Goal: Information Seeking & Learning: Learn about a topic

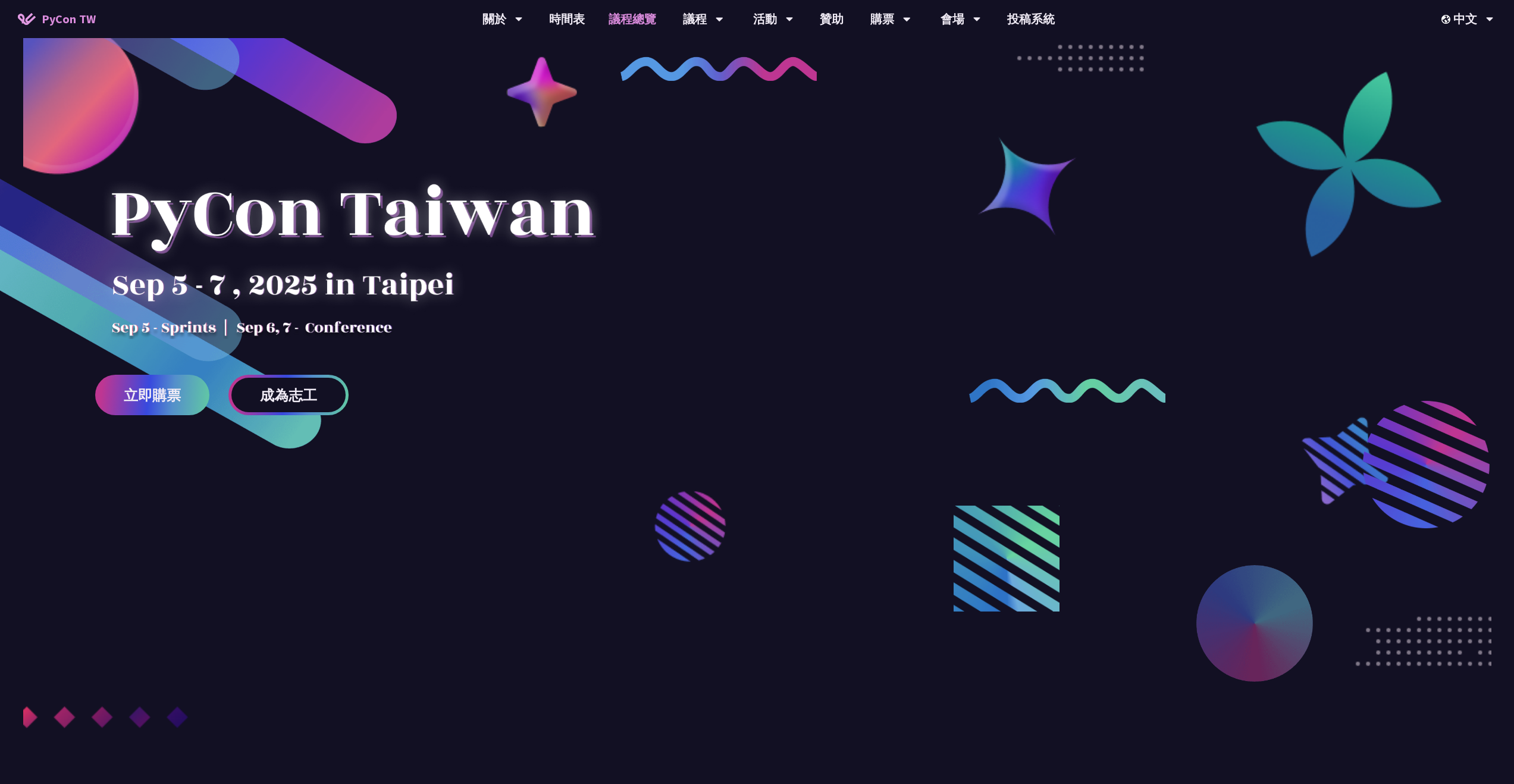
click at [647, 18] on link "議程總覽" at bounding box center [632, 19] width 72 height 38
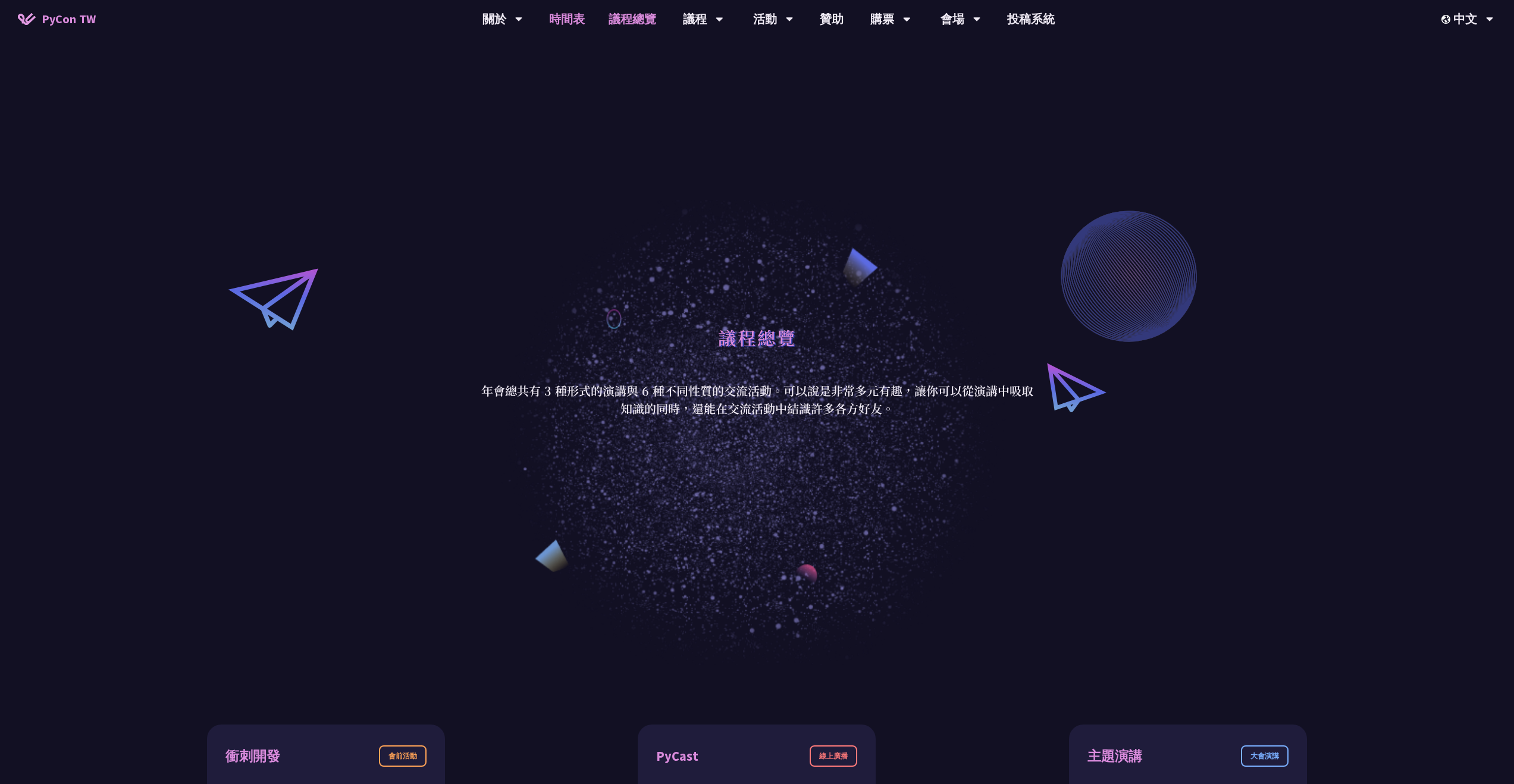
click at [578, 28] on link "時間表" at bounding box center [566, 19] width 59 height 38
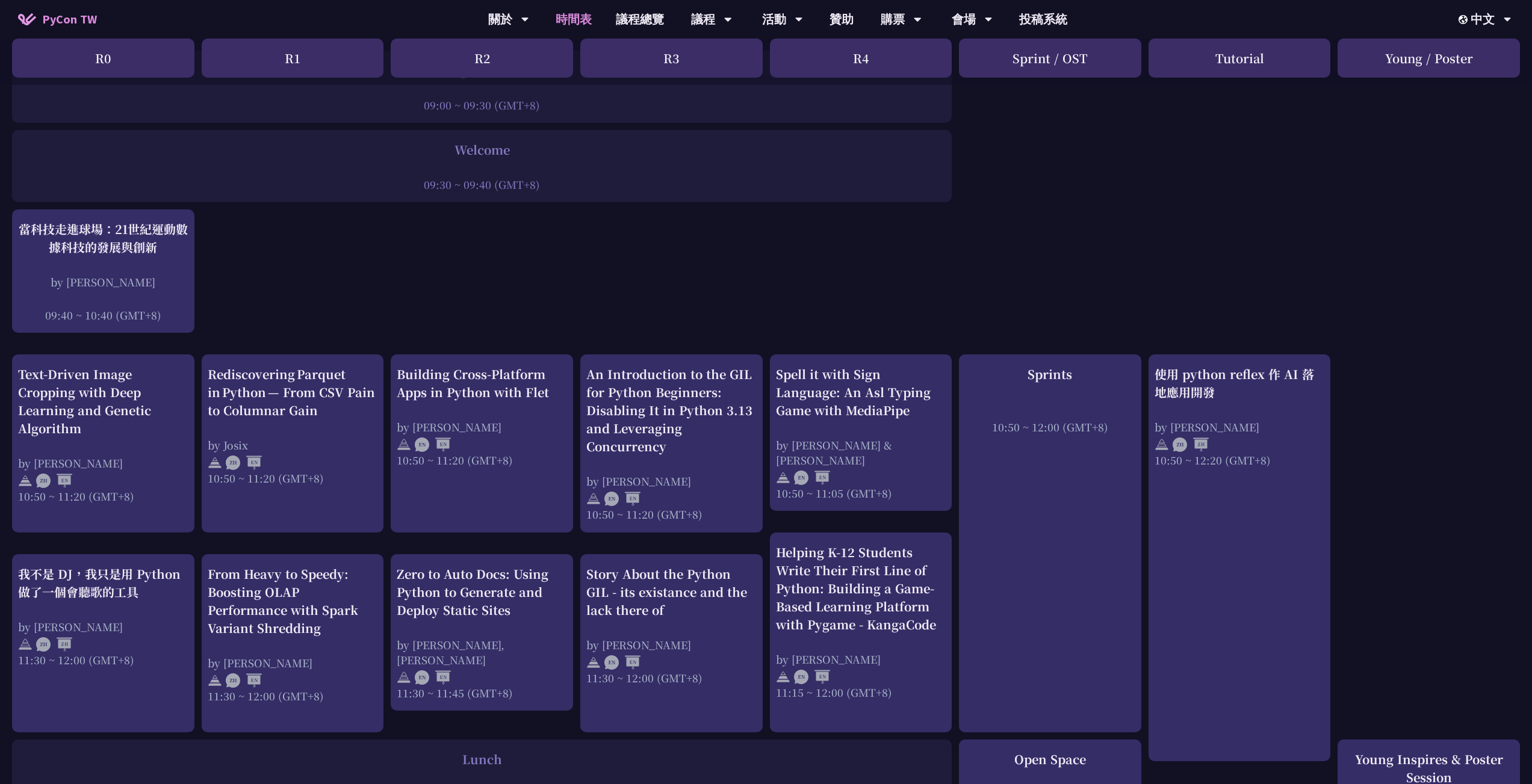
scroll to position [131, 0]
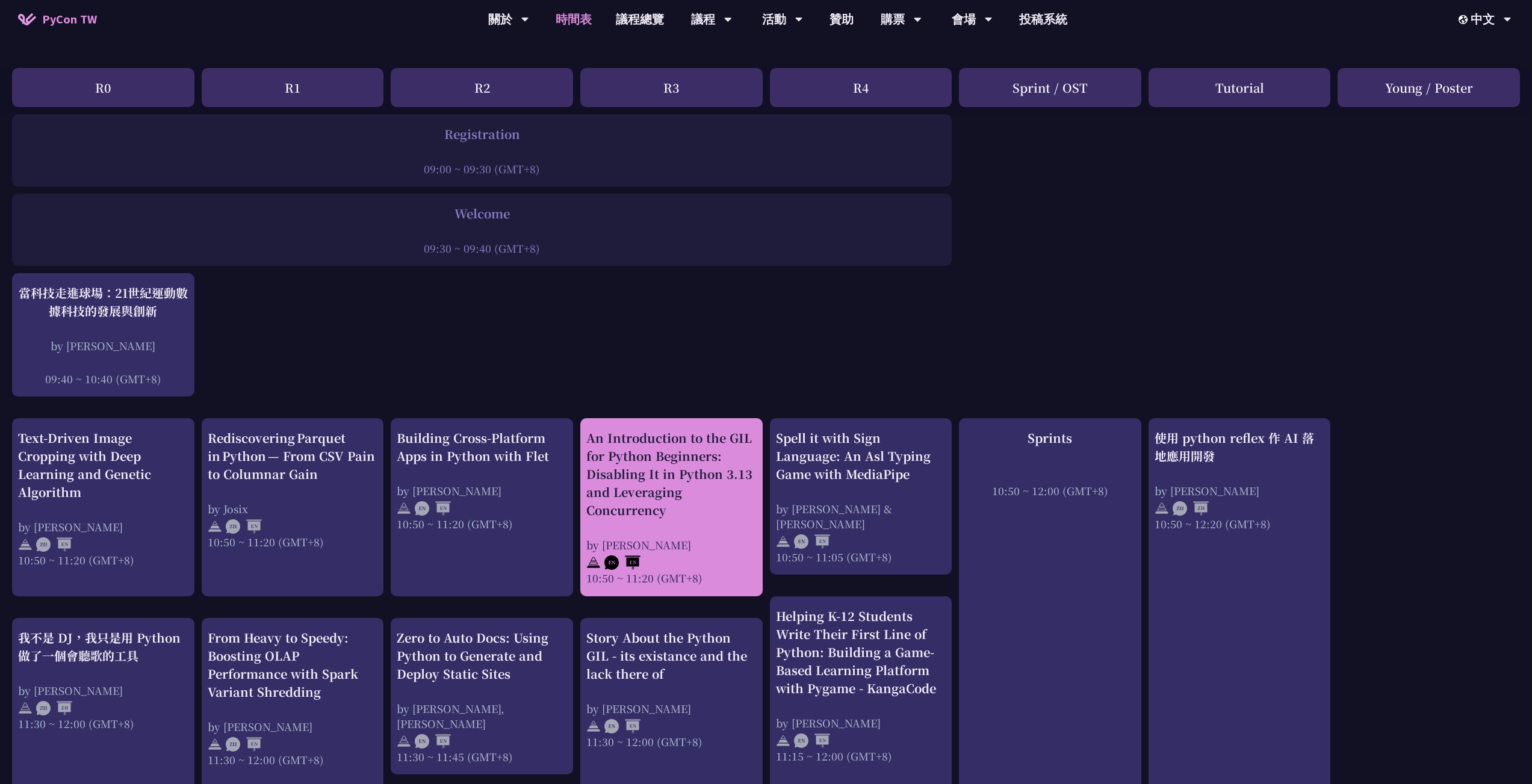
click at [627, 466] on div "An Introduction to the GIL for Python Beginners: Disabling It in Python 3.13 an…" at bounding box center [671, 474] width 170 height 90
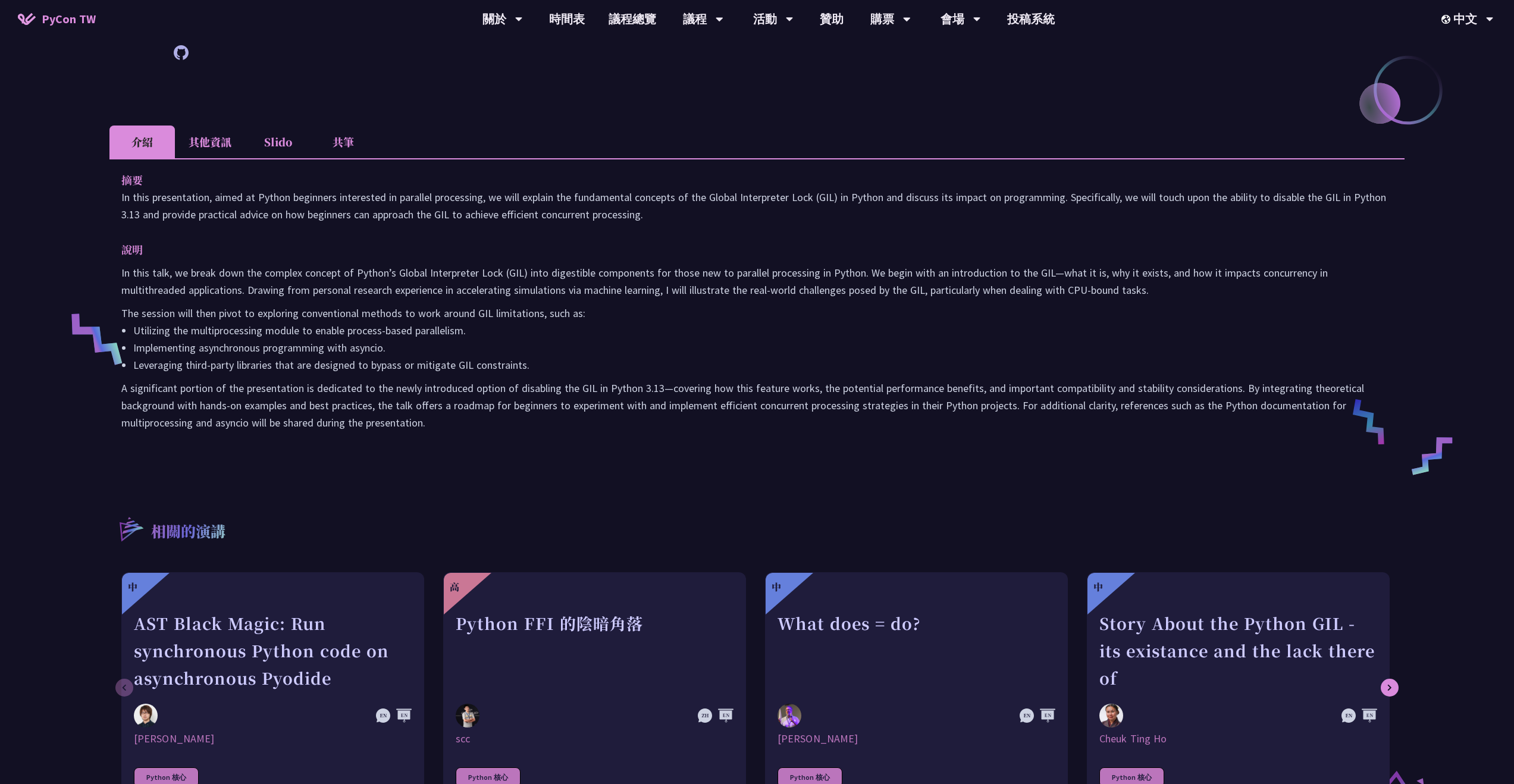
scroll to position [219, 0]
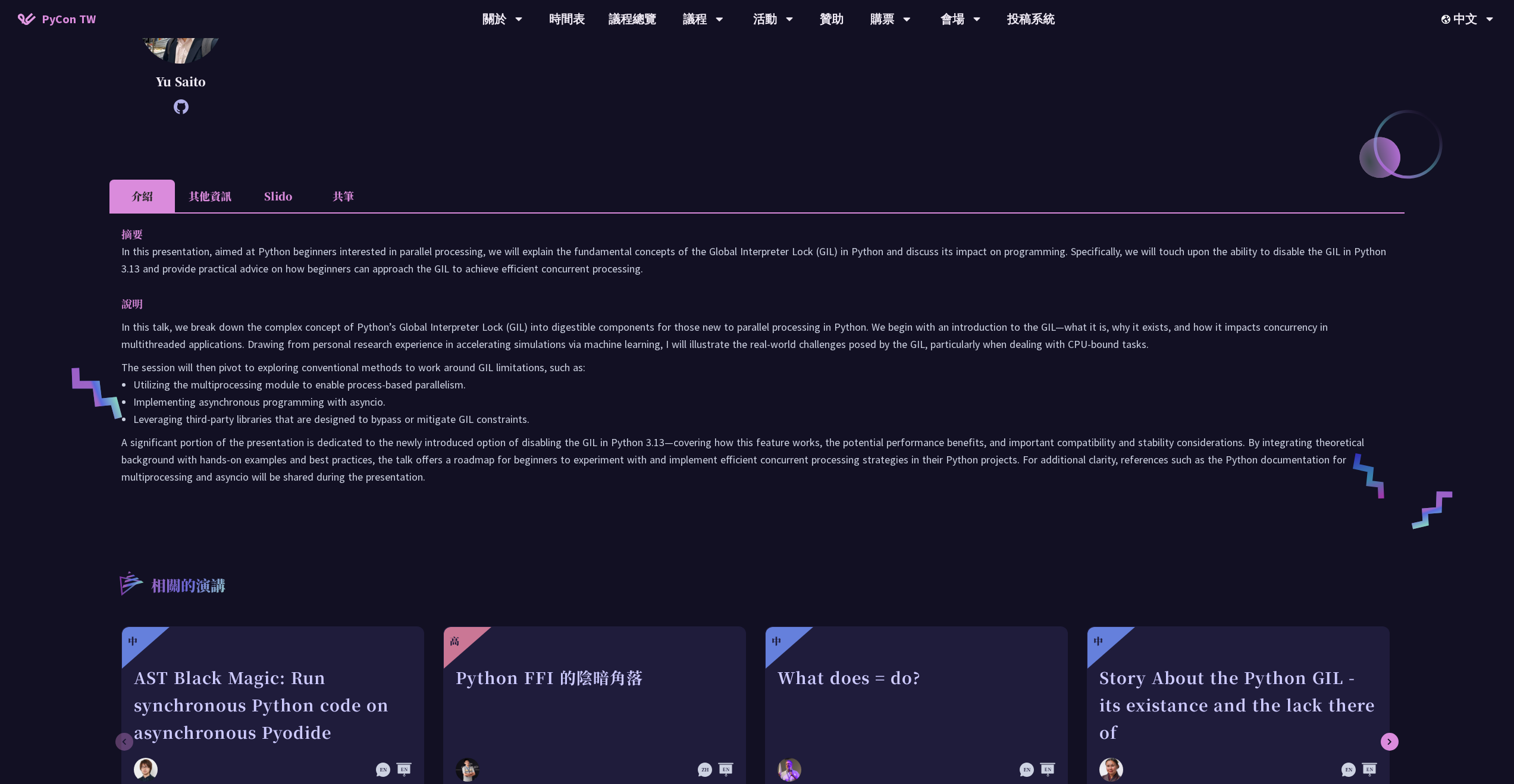
click at [321, 195] on li "共筆" at bounding box center [344, 196] width 65 height 33
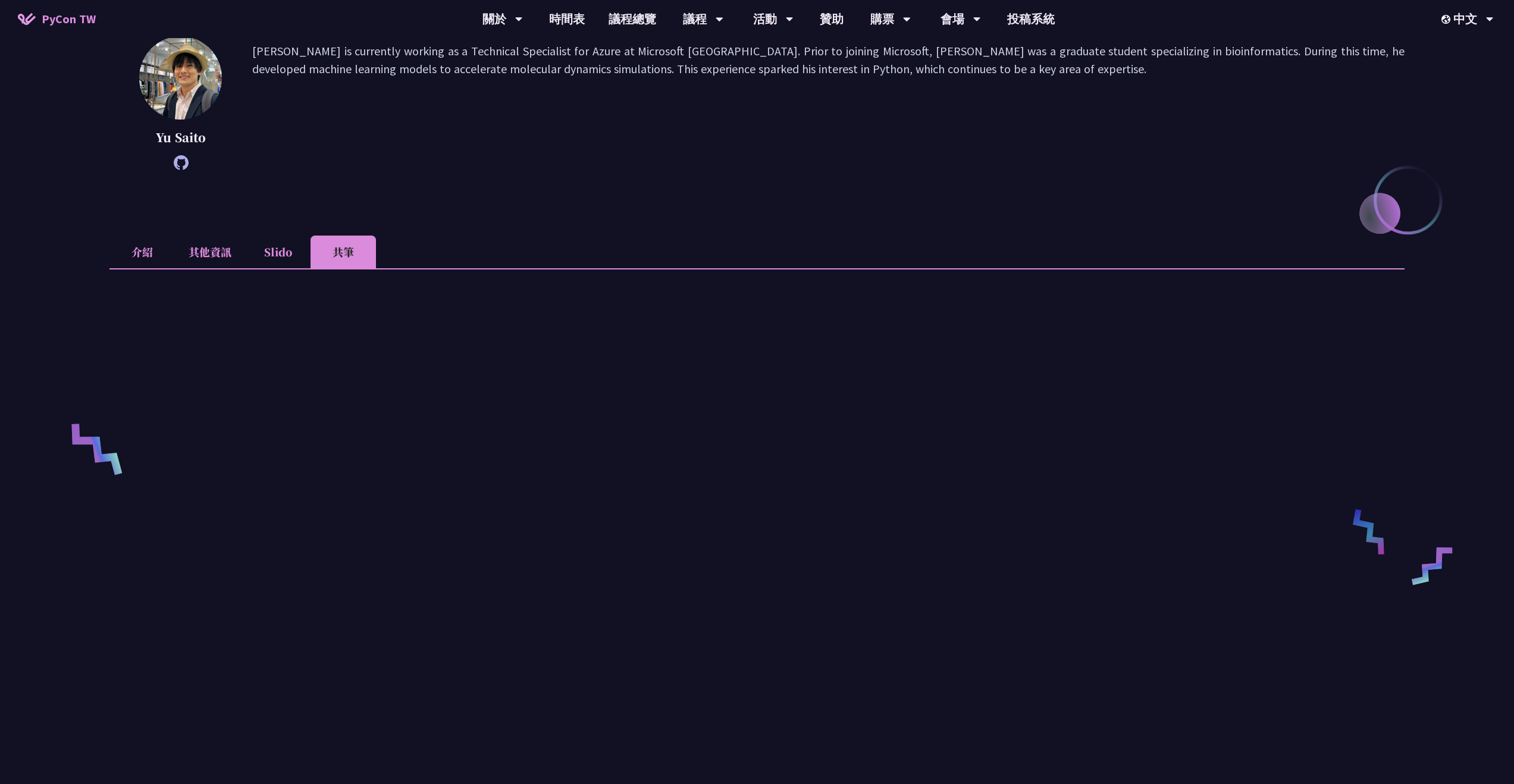
scroll to position [161, 0]
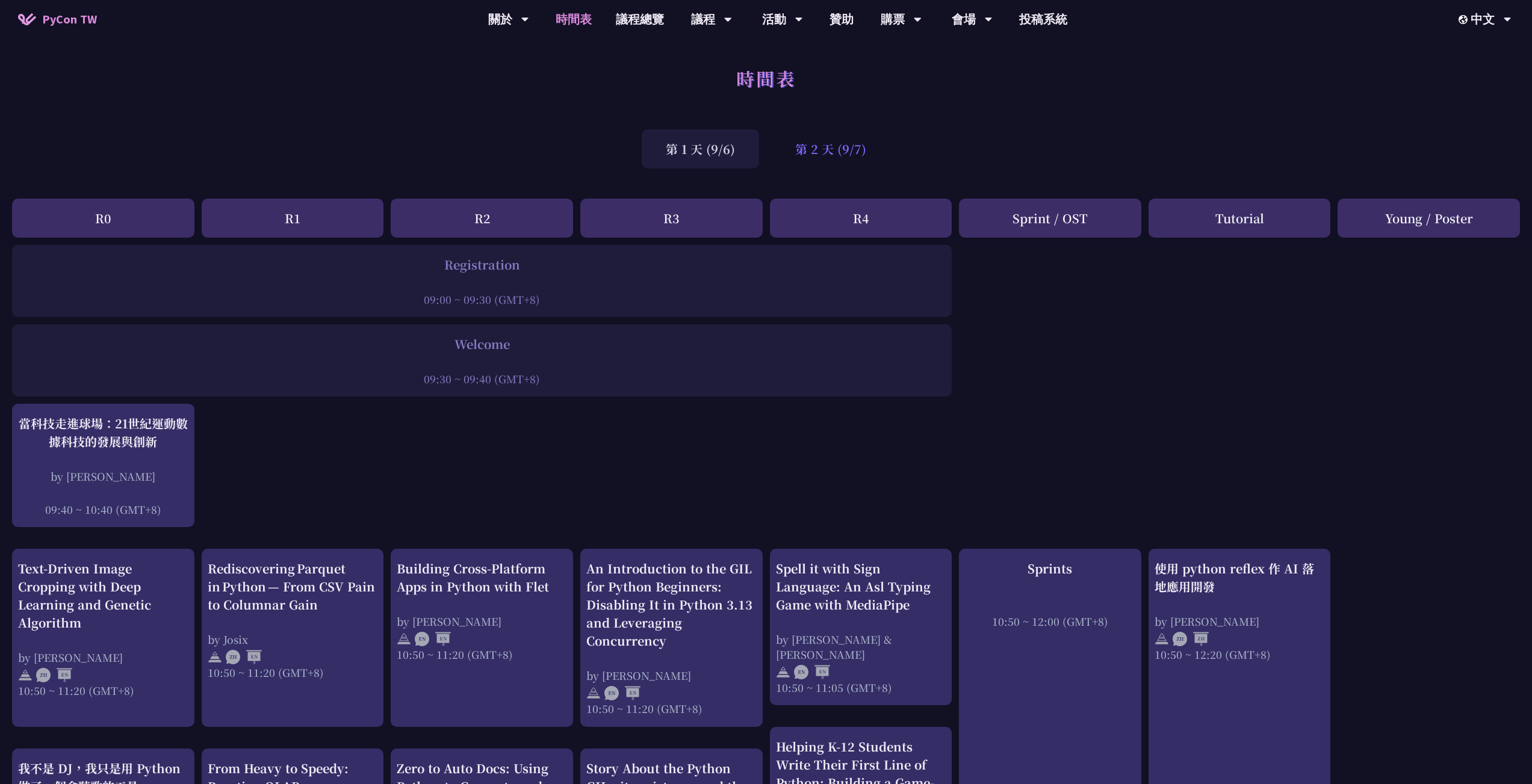
click at [795, 157] on div "第 2 天 (9/7)" at bounding box center [830, 149] width 120 height 40
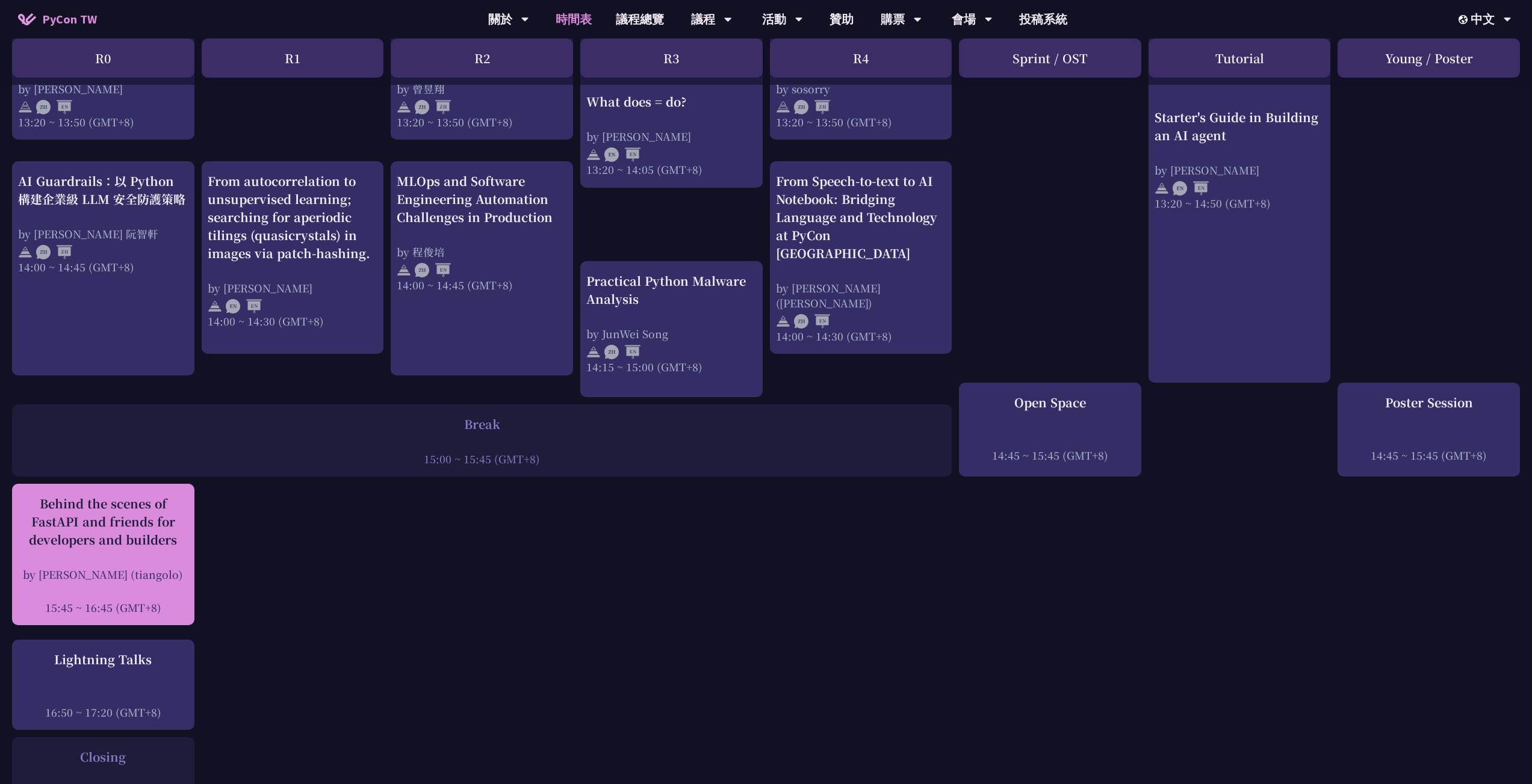
scroll to position [1130, 0]
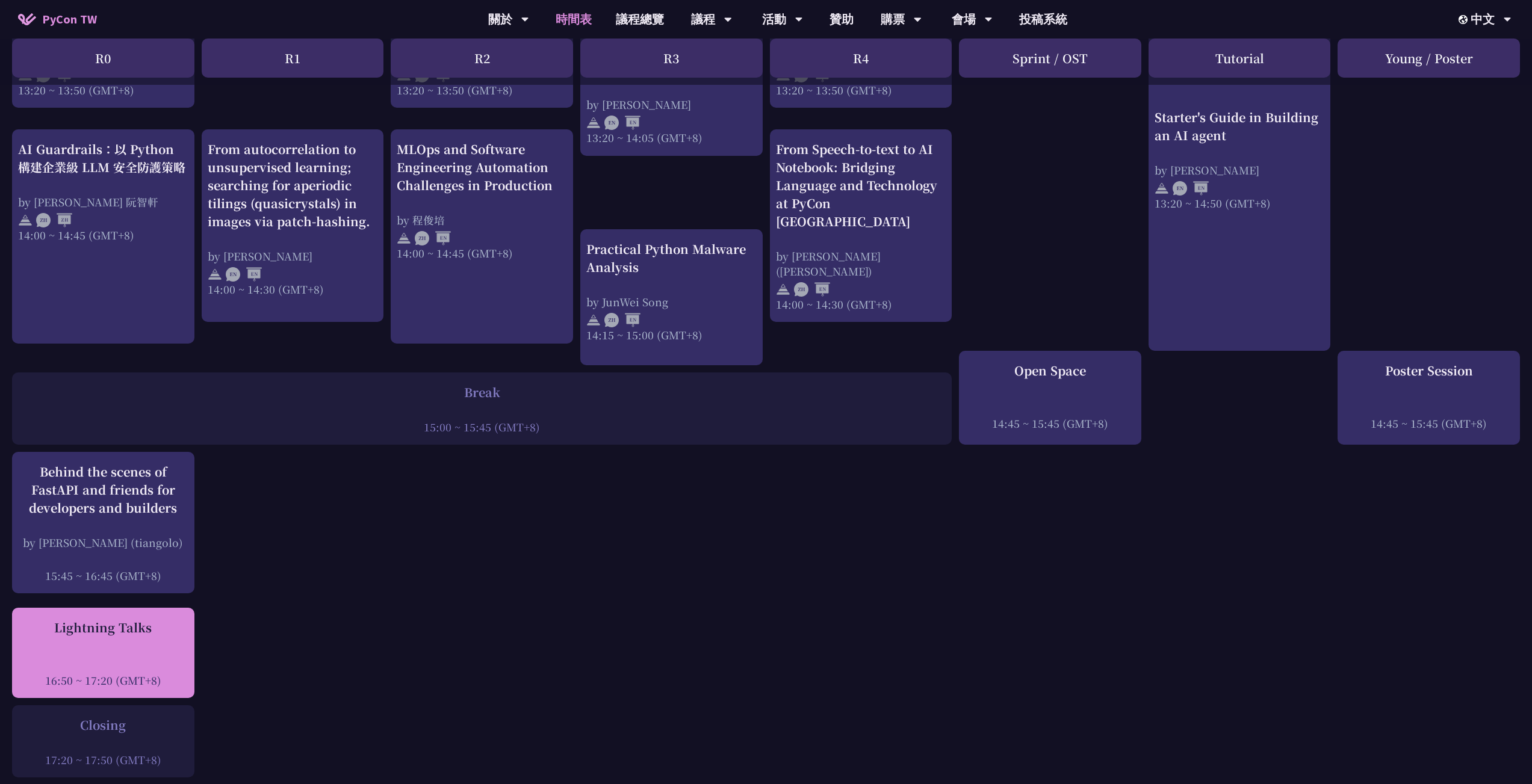
click at [139, 619] on div "Lightning Talks" at bounding box center [103, 628] width 170 height 18
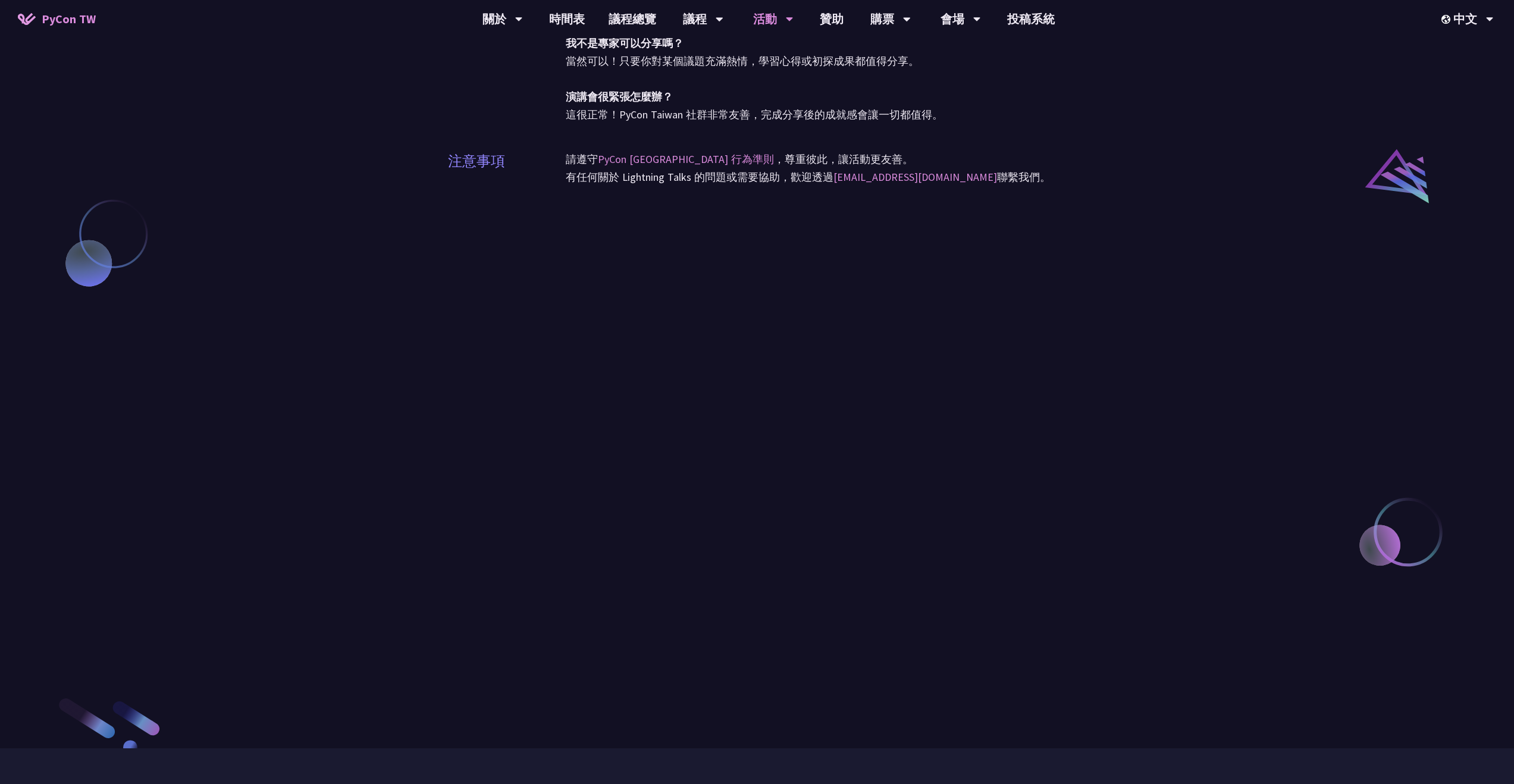
scroll to position [920, 0]
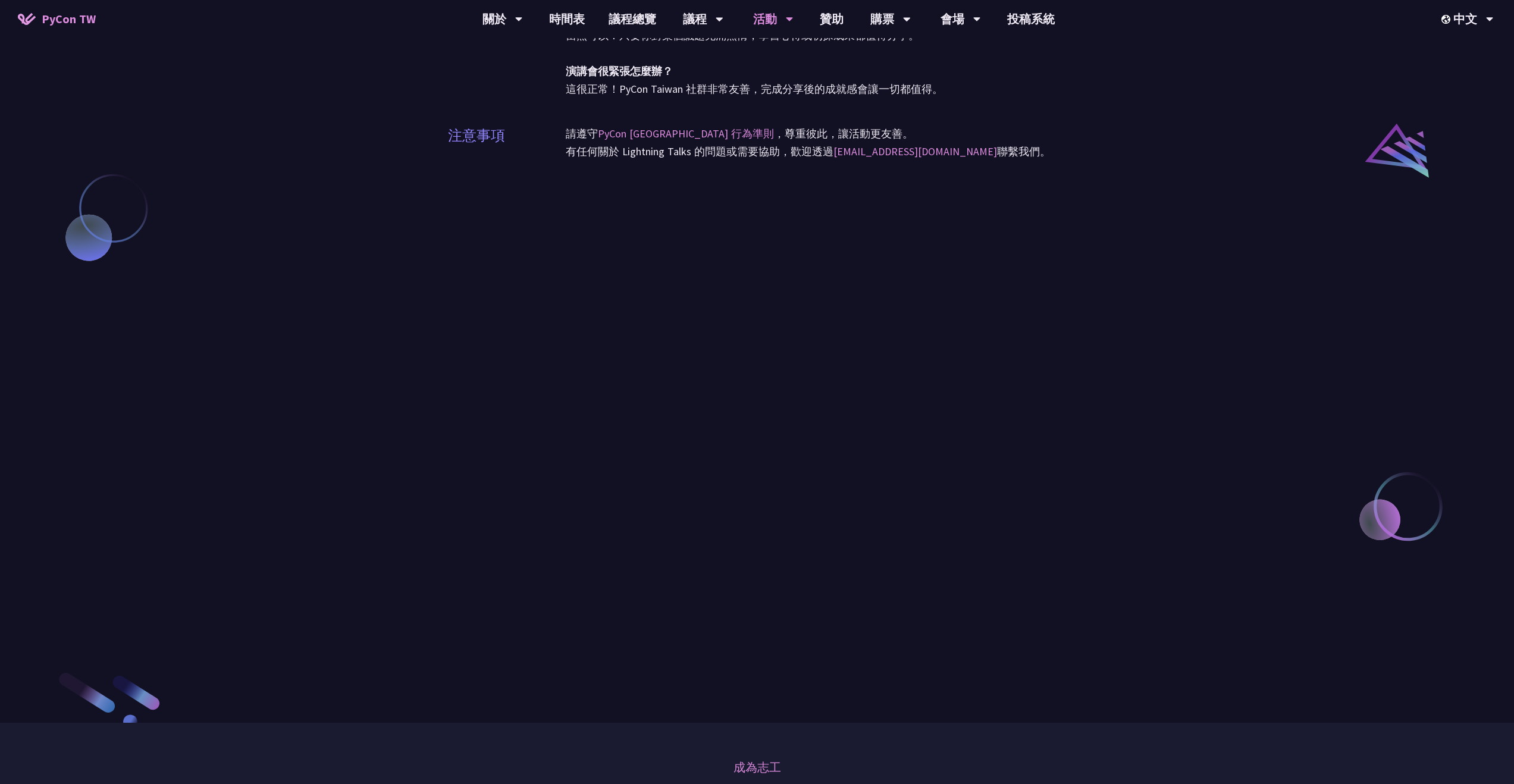
scroll to position [1116, 0]
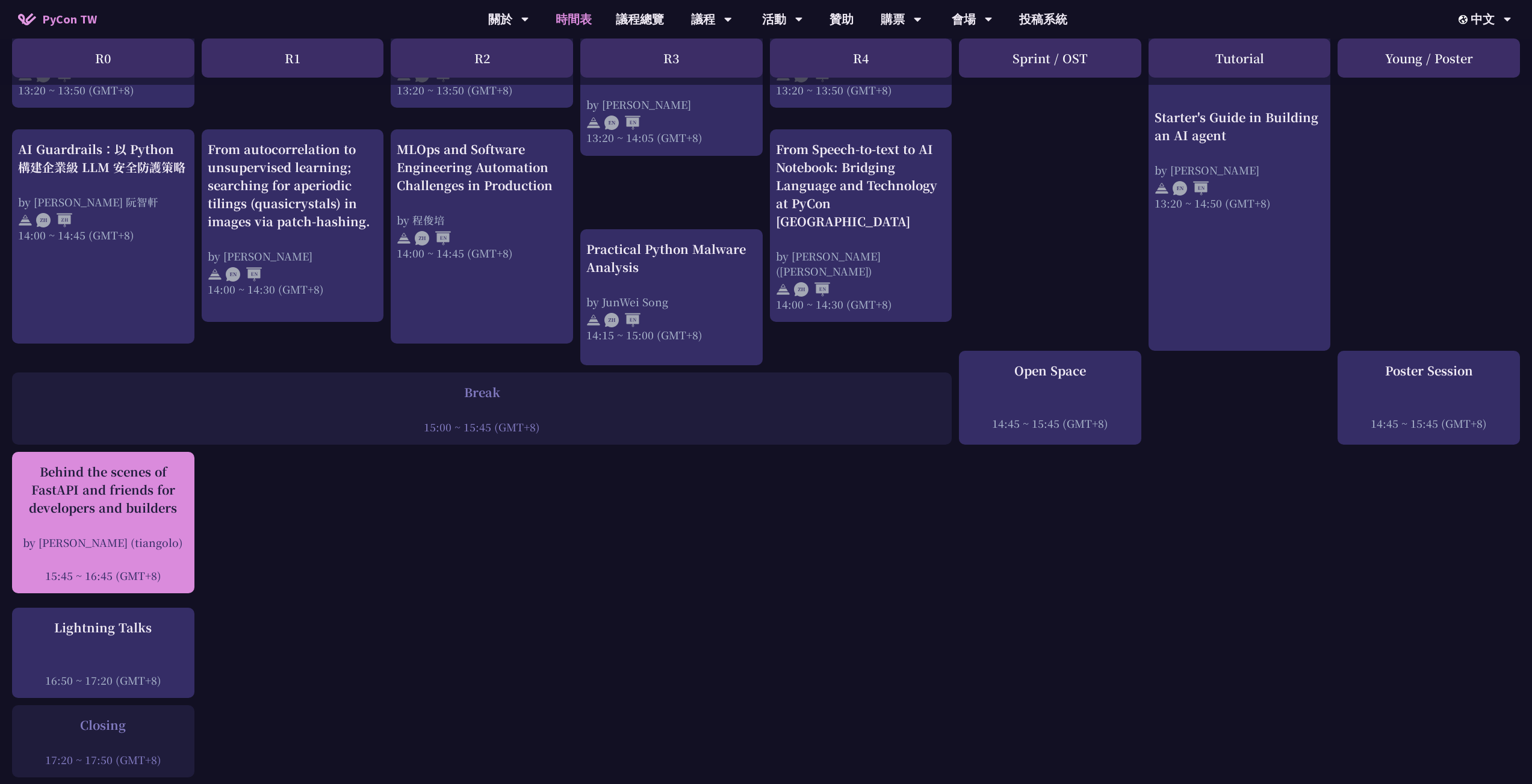
click at [53, 477] on div "Behind the scenes of FastAPI and friends for developers and builders" at bounding box center [103, 489] width 170 height 54
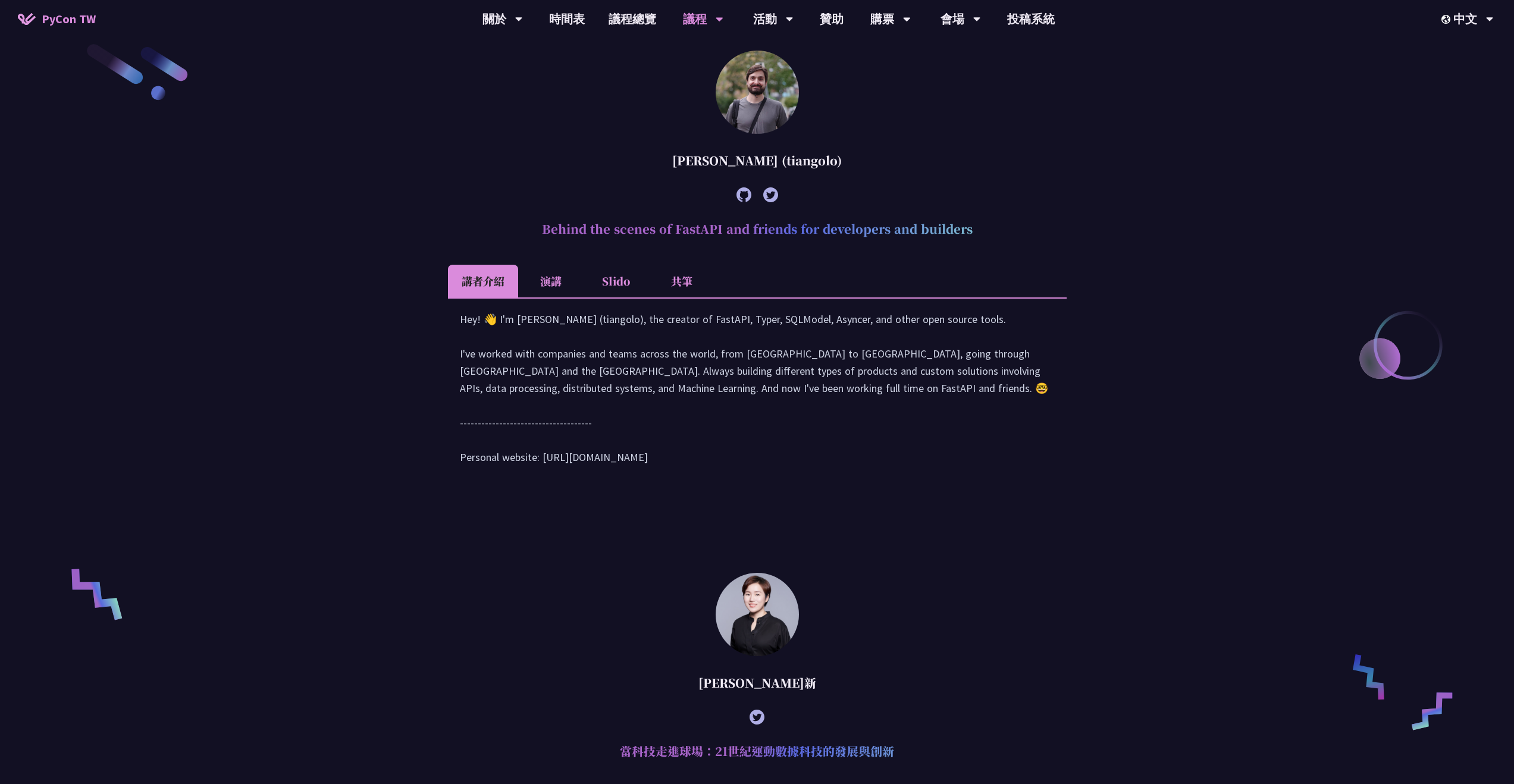
scroll to position [605, 0]
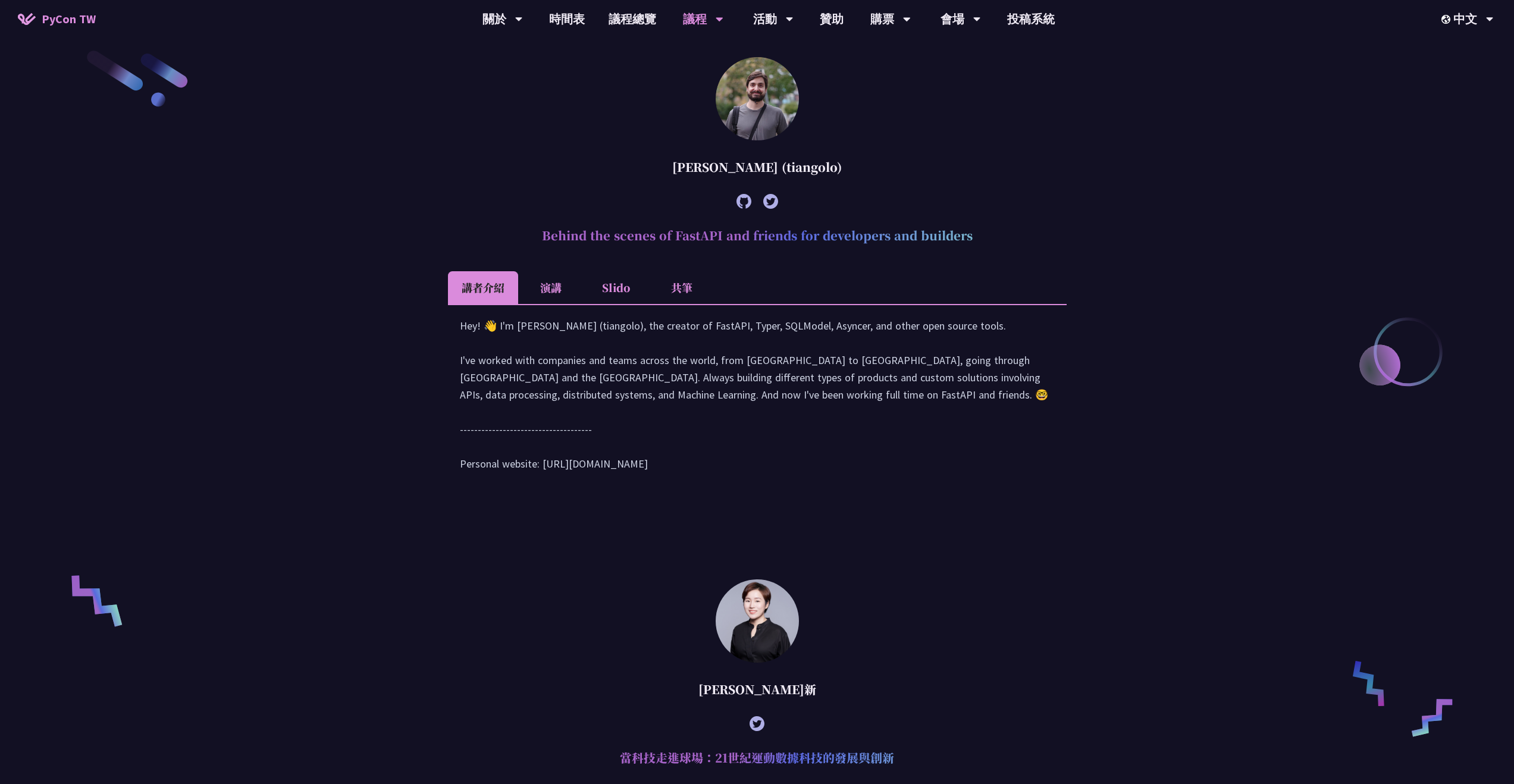
click at [544, 289] on li "演講" at bounding box center [551, 287] width 65 height 33
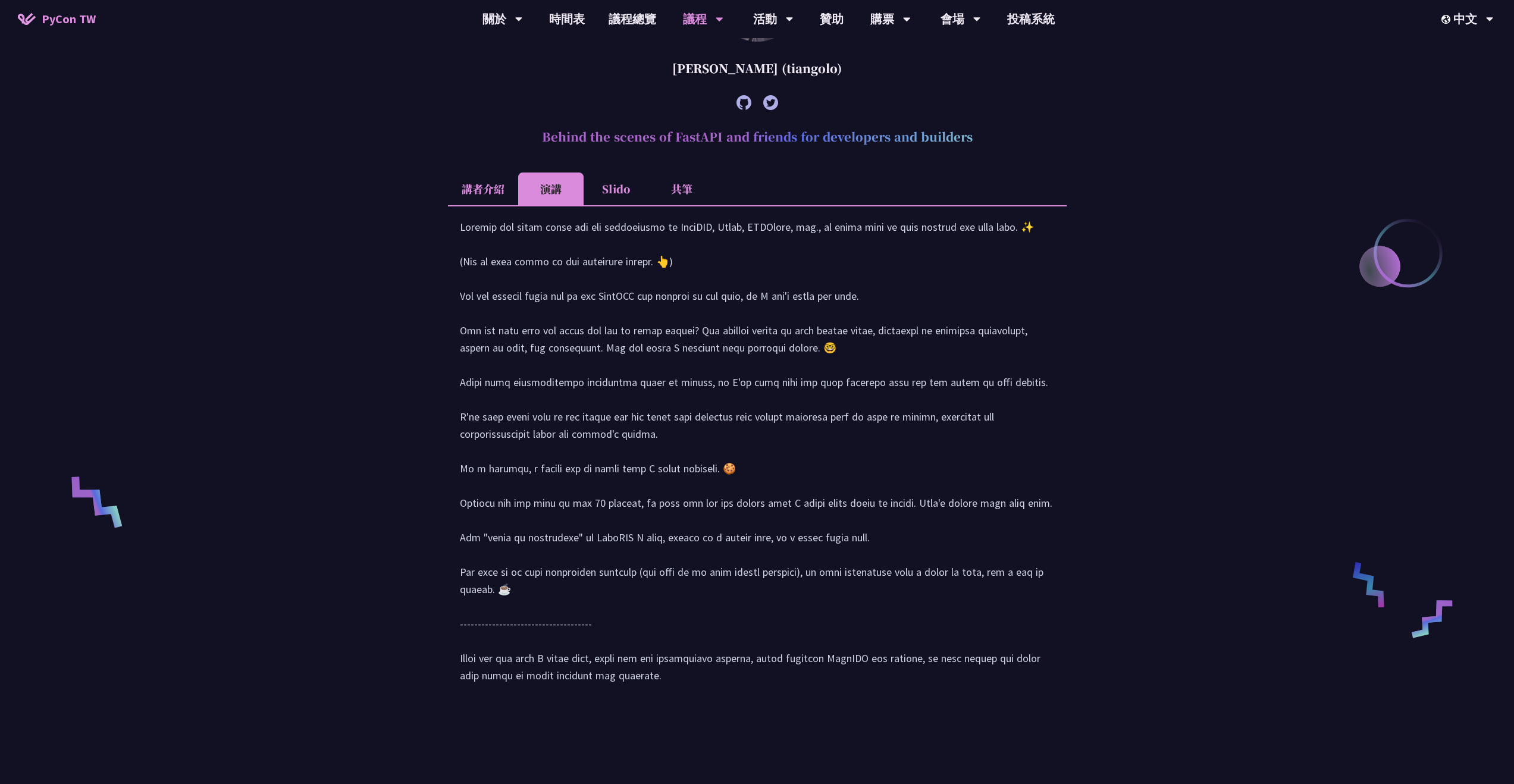
scroll to position [596, 0]
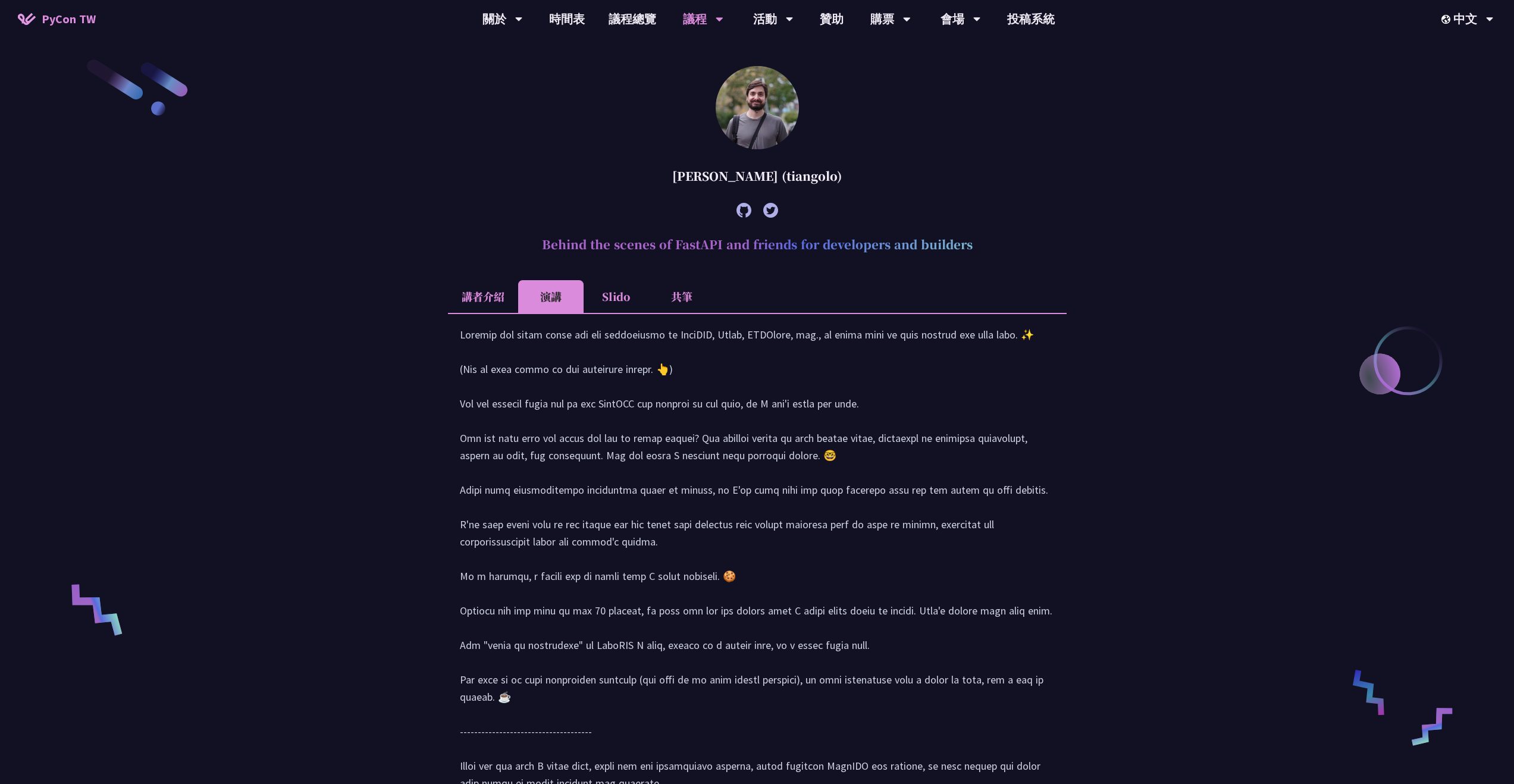
click at [665, 290] on li "共筆" at bounding box center [682, 296] width 65 height 33
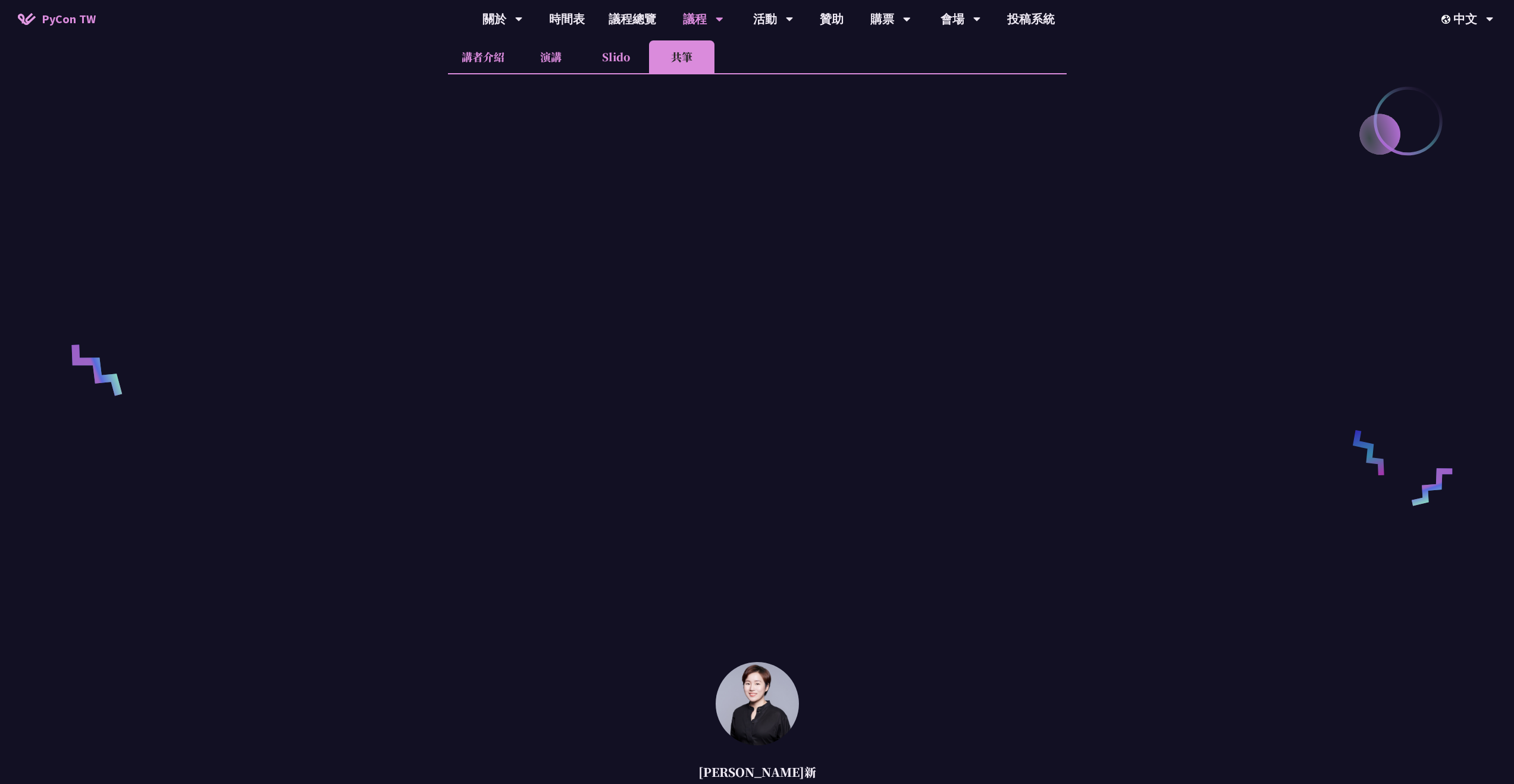
scroll to position [828, 0]
